Goal: Navigation & Orientation: Find specific page/section

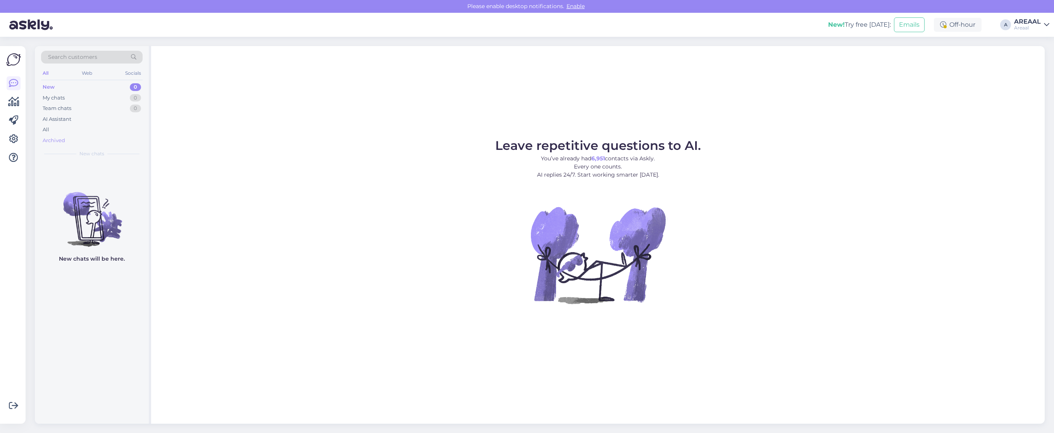
click at [123, 137] on div "Archived" at bounding box center [92, 140] width 102 height 11
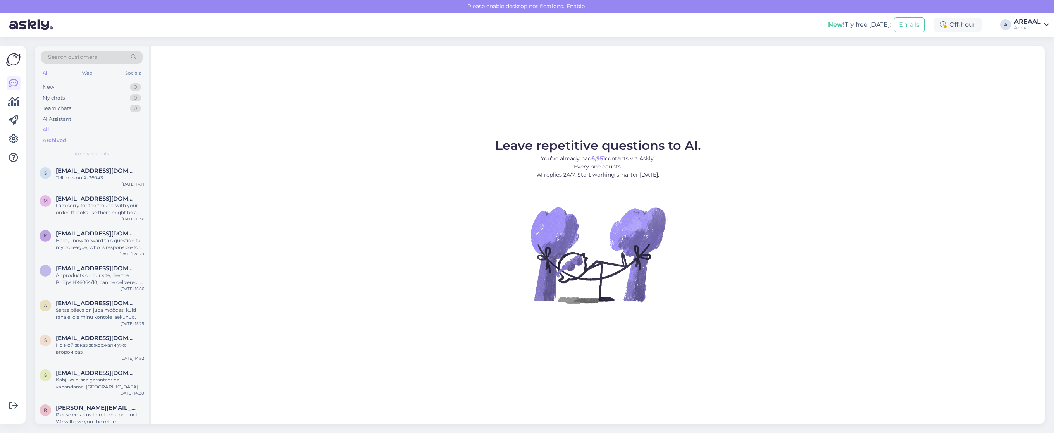
click at [120, 133] on div "All" at bounding box center [92, 129] width 102 height 11
click at [105, 191] on div "m madis.lammergas@gmail.com All products on our site can be delivered. If a pro…" at bounding box center [92, 179] width 114 height 35
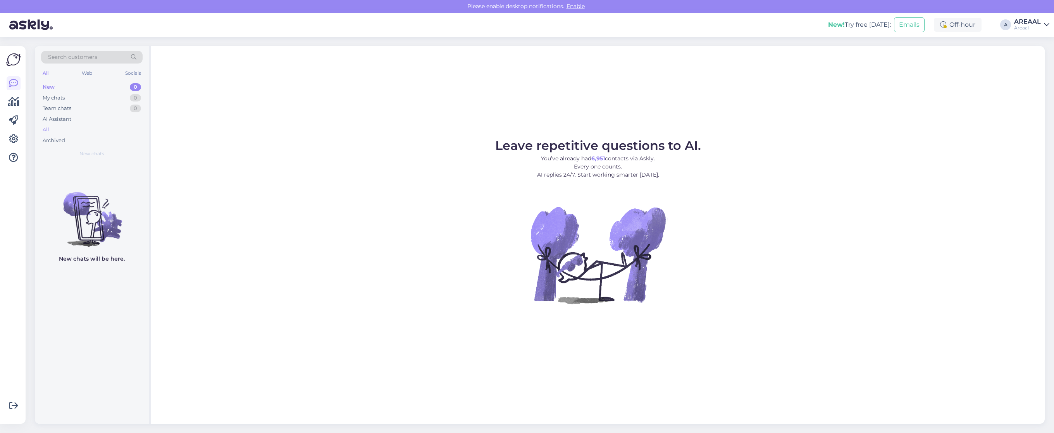
drag, startPoint x: 114, startPoint y: 121, endPoint x: 103, endPoint y: 132, distance: 15.1
click at [113, 123] on div "AI Assistant" at bounding box center [92, 119] width 102 height 11
click at [103, 133] on div "All" at bounding box center [92, 129] width 102 height 11
drag, startPoint x: 806, startPoint y: 114, endPoint x: 813, endPoint y: 114, distance: 6.6
click at [806, 114] on div "Leave repetitive questions to AI. You’ve already had 6,951 contacts via Askly. …" at bounding box center [598, 235] width 894 height 378
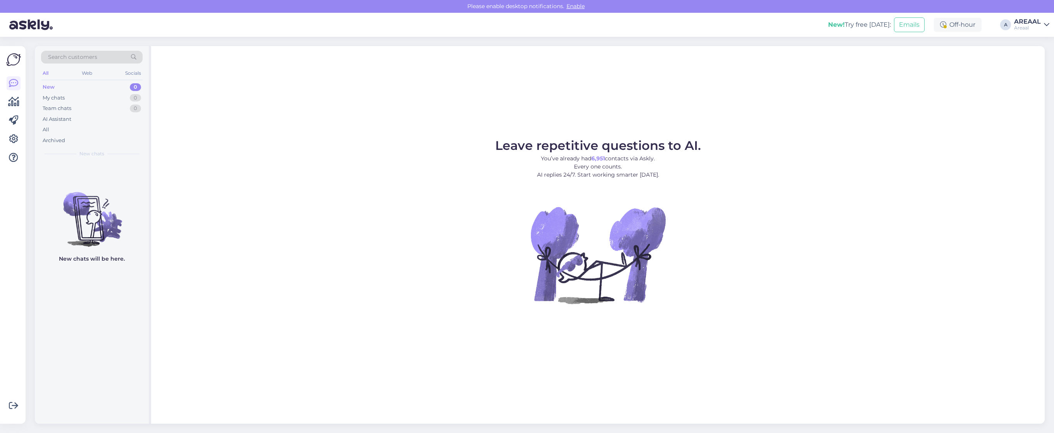
click at [738, 161] on figure "Leave repetitive questions to AI. You’ve already had 6,951 contacts via Askly. …" at bounding box center [598, 232] width 880 height 185
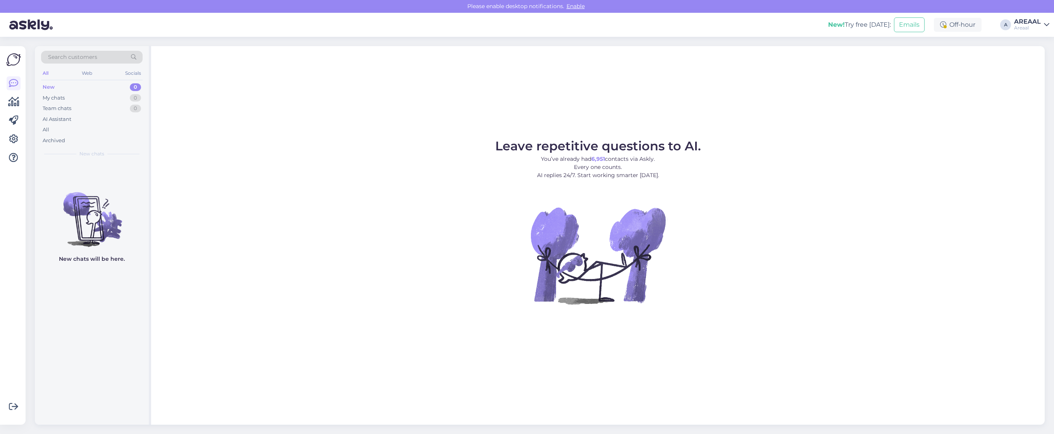
drag, startPoint x: 557, startPoint y: 117, endPoint x: 484, endPoint y: 126, distance: 73.4
click at [542, 121] on div "Leave repetitive questions to AI. You’ve already had 6,951 contacts via Askly. …" at bounding box center [598, 235] width 894 height 379
click at [121, 133] on div "All" at bounding box center [92, 129] width 102 height 11
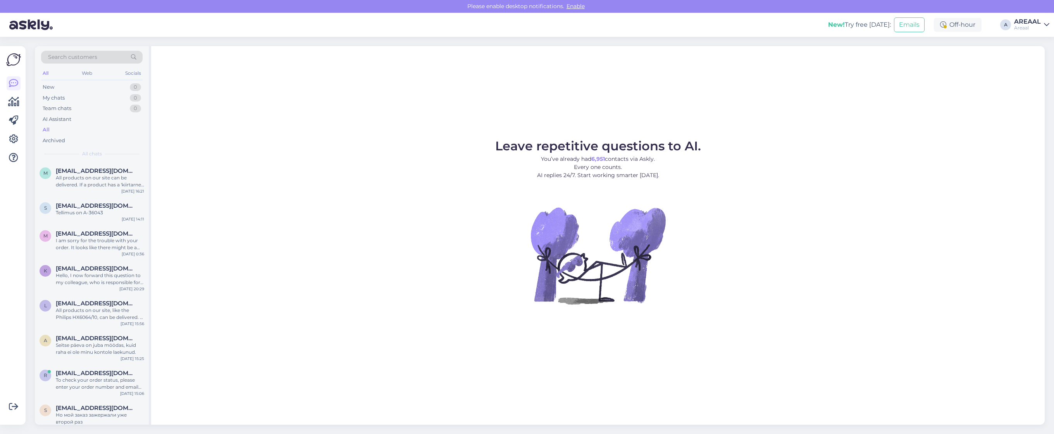
click at [331, 121] on div "Leave repetitive questions to AI. You’ve already had 6,951 contacts via Askly. …" at bounding box center [598, 235] width 894 height 379
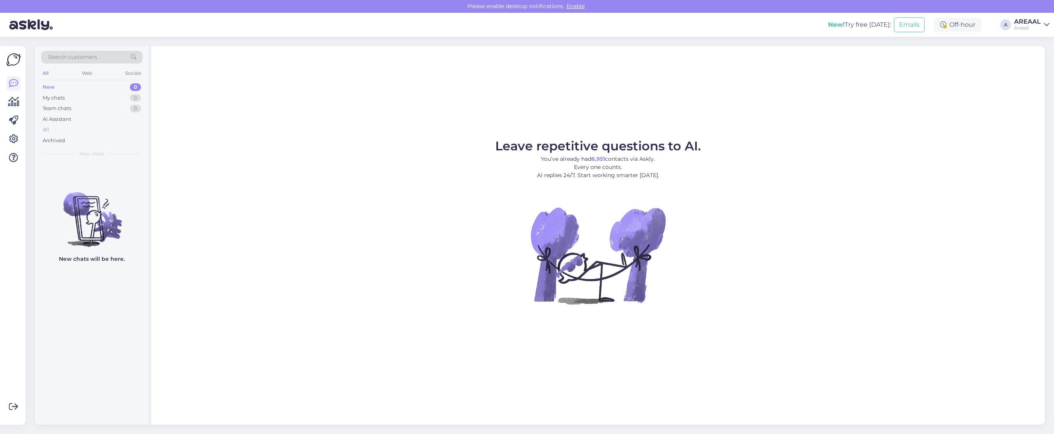
click at [101, 131] on div "All" at bounding box center [92, 129] width 102 height 11
click at [106, 127] on div "All" at bounding box center [92, 129] width 102 height 11
click at [111, 132] on div "All" at bounding box center [92, 129] width 102 height 11
click at [114, 133] on div "All" at bounding box center [92, 129] width 102 height 11
click at [52, 138] on div "Archived" at bounding box center [54, 141] width 22 height 8
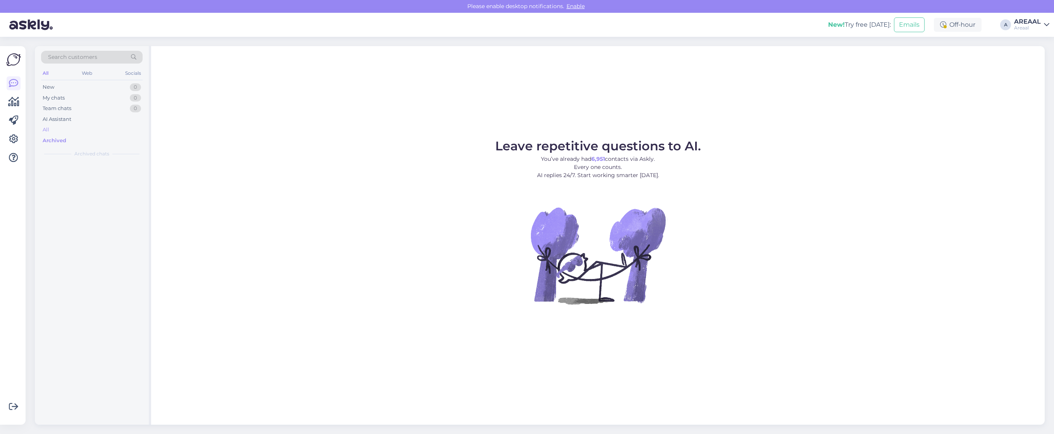
click at [52, 130] on div "All" at bounding box center [92, 129] width 102 height 11
click at [75, 135] on div "All" at bounding box center [92, 129] width 102 height 11
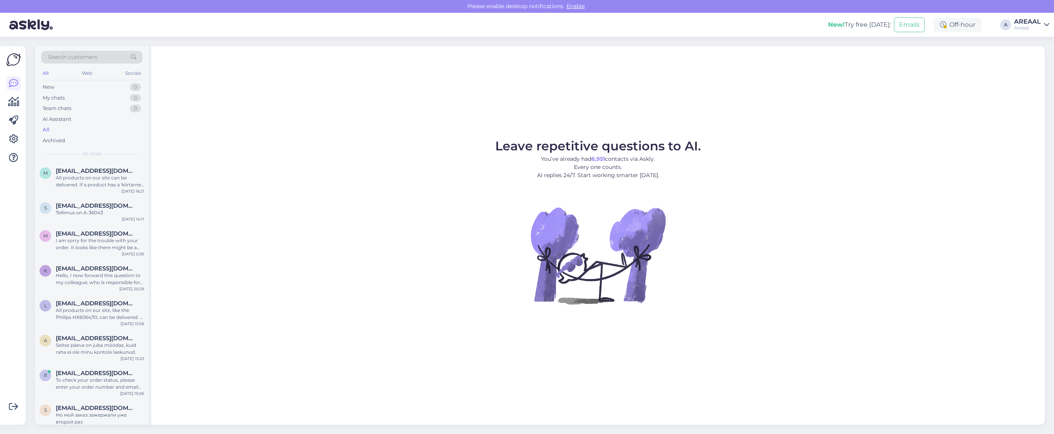
click at [898, 128] on div "Leave repetitive questions to AI. You’ve already had 6,951 contacts via Askly. …" at bounding box center [598, 235] width 894 height 379
click at [709, 144] on figure "Leave repetitive questions to AI. You’ve already had 6,951 contacts via Askly. …" at bounding box center [598, 232] width 880 height 185
click at [869, 194] on figure "Leave repetitive questions to AI. You’ve already had 6,951 contacts via Askly. …" at bounding box center [598, 232] width 880 height 185
click at [837, 152] on figure "Leave repetitive questions to AI. You’ve already had 6,951 contacts via Askly. …" at bounding box center [598, 232] width 880 height 185
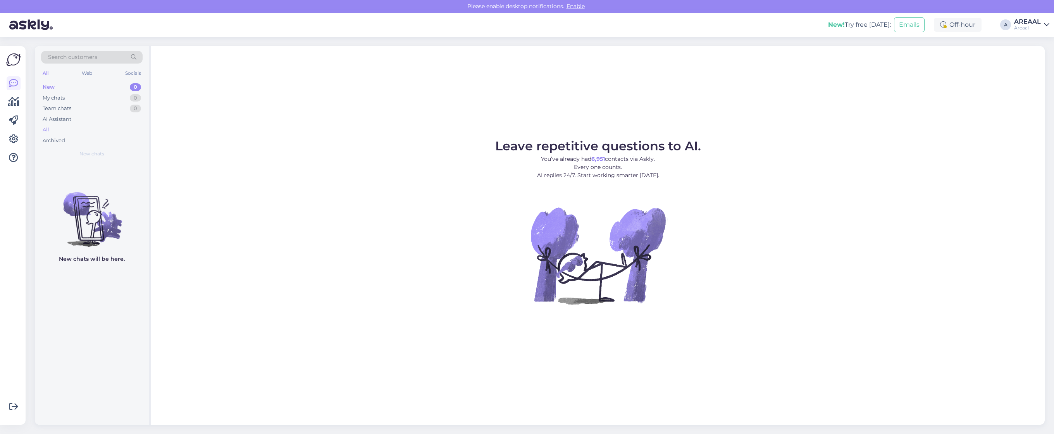
click at [102, 132] on div "All" at bounding box center [92, 129] width 102 height 11
click at [85, 128] on div "All" at bounding box center [92, 129] width 102 height 11
click at [124, 127] on div "New 0 My chats 0 Team chats 0 AI Assistant All Archived" at bounding box center [92, 114] width 102 height 64
click at [107, 134] on div "All" at bounding box center [92, 129] width 102 height 11
click at [83, 128] on div "All" at bounding box center [92, 129] width 102 height 11
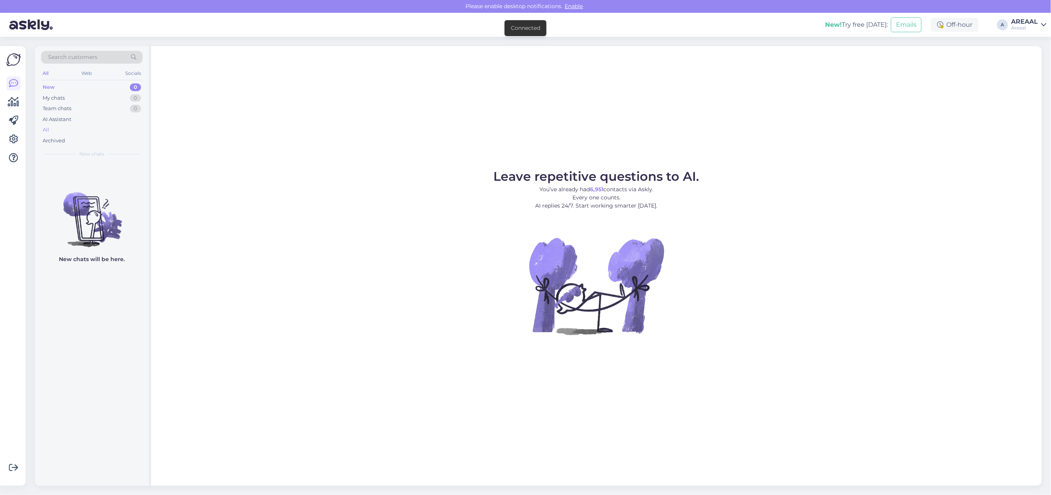
click at [64, 125] on div "All" at bounding box center [92, 129] width 102 height 11
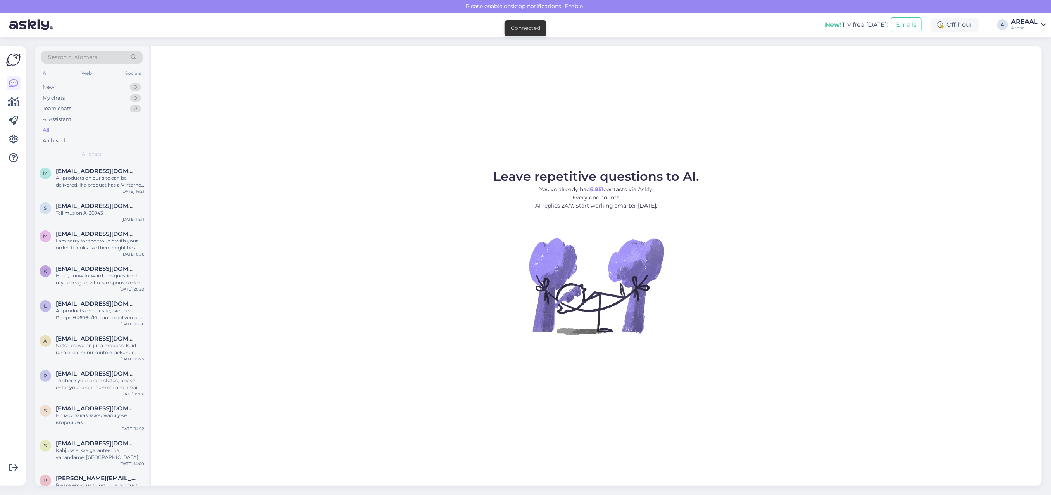
click at [66, 132] on div "All" at bounding box center [92, 129] width 102 height 11
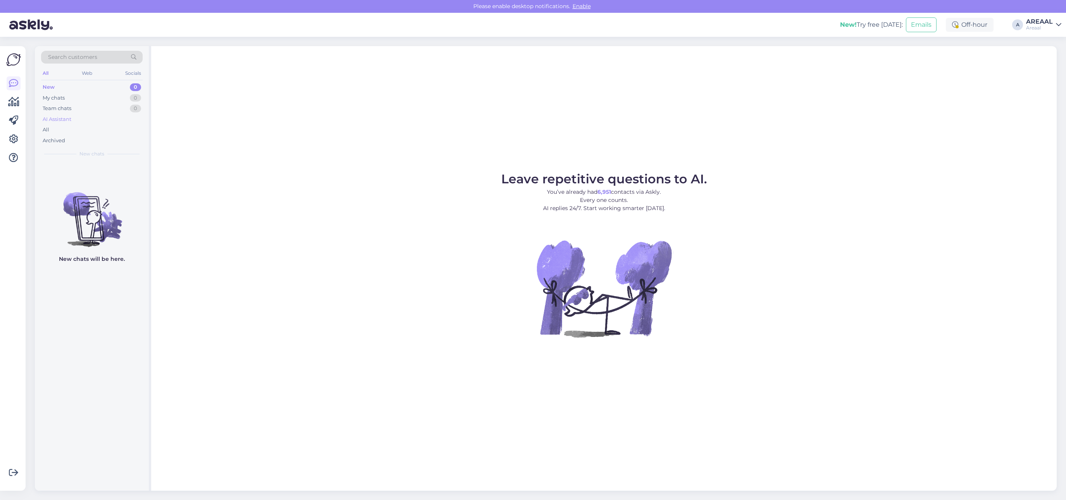
click at [109, 119] on div "AI Assistant" at bounding box center [92, 119] width 102 height 11
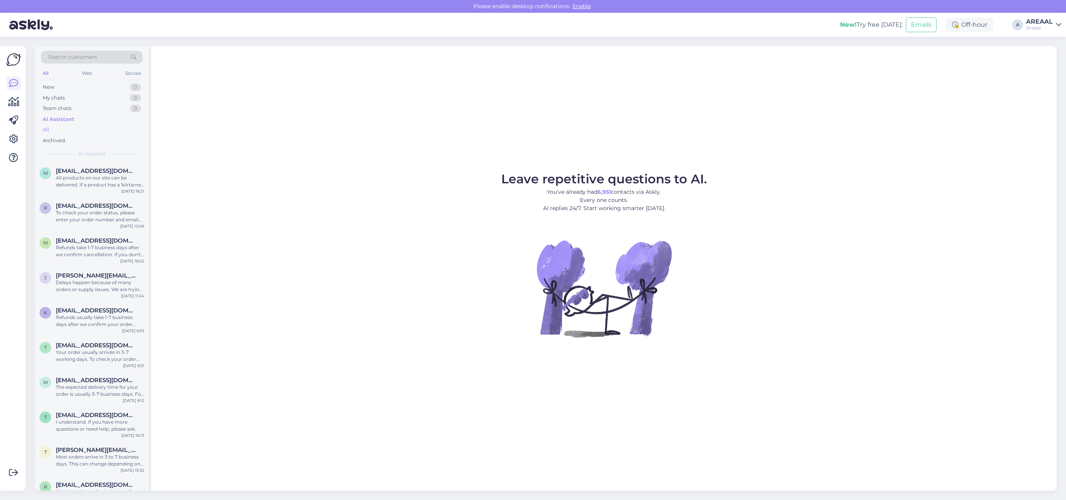
click at [98, 133] on div "All" at bounding box center [92, 129] width 102 height 11
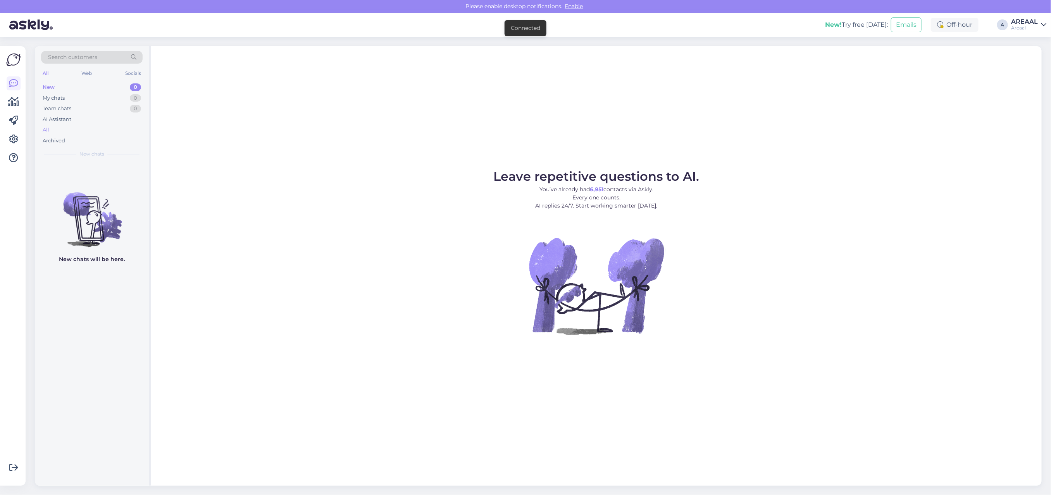
click at [95, 127] on div "All" at bounding box center [92, 129] width 102 height 11
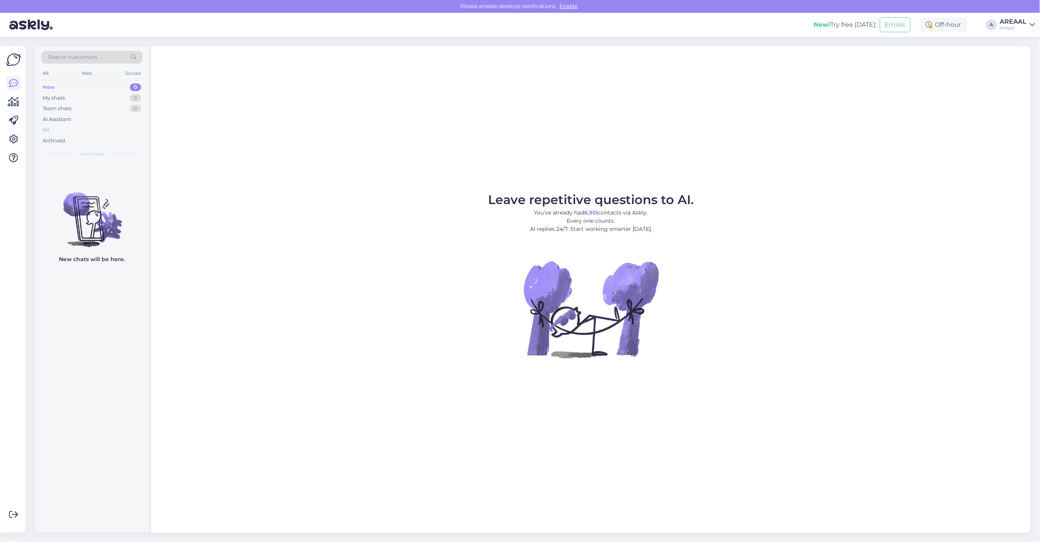
click at [103, 126] on div "All" at bounding box center [92, 129] width 102 height 11
click at [114, 126] on div "All" at bounding box center [92, 129] width 102 height 11
click at [97, 130] on div "All" at bounding box center [92, 129] width 102 height 11
click at [278, 91] on div "Leave repetitive questions to AI. You’ve already had 6,951 contacts via Askly. …" at bounding box center [591, 289] width 880 height 486
click at [516, 69] on div "Leave repetitive questions to AI. You’ve already had 6,951 contacts via Askly. …" at bounding box center [591, 289] width 880 height 486
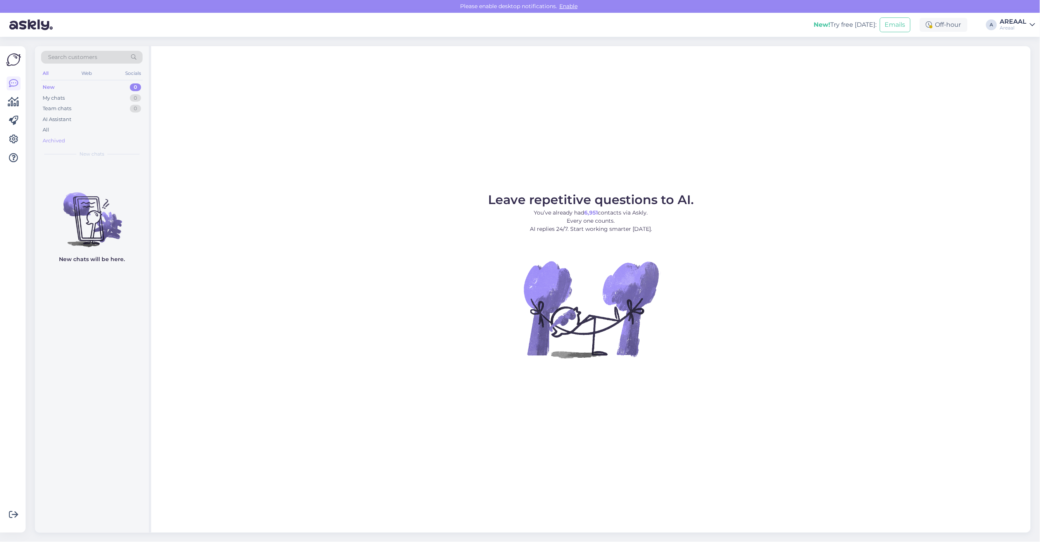
click at [138, 140] on div "Archived" at bounding box center [92, 140] width 102 height 11
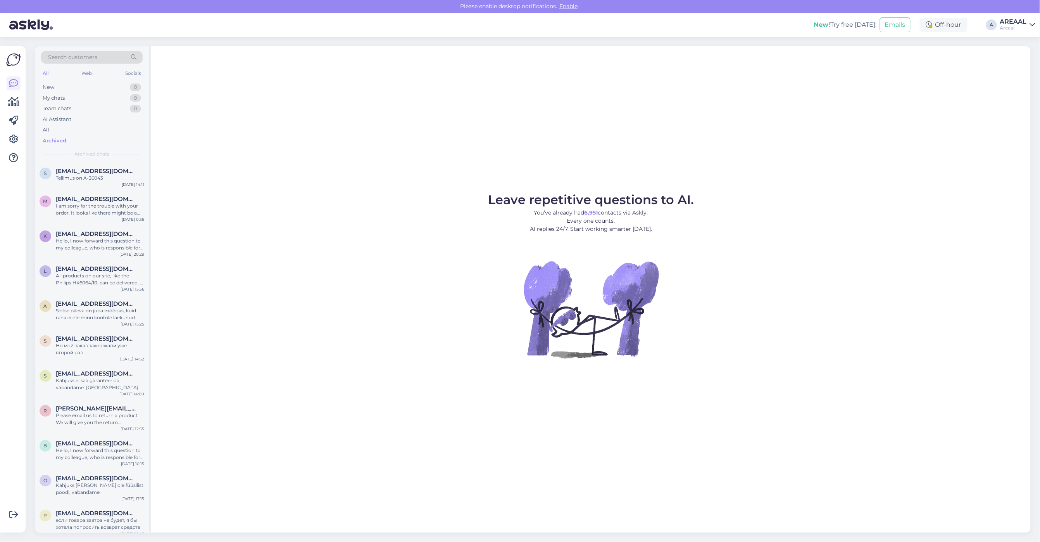
click at [140, 138] on div "Archived" at bounding box center [92, 140] width 102 height 11
click at [143, 129] on div "Search customers All Web Socials New 0 My chats 0 Team chats 0 AI Assistant All…" at bounding box center [92, 104] width 114 height 116
click at [140, 131] on div "All" at bounding box center [92, 129] width 102 height 11
